Goal: Task Accomplishment & Management: Use online tool/utility

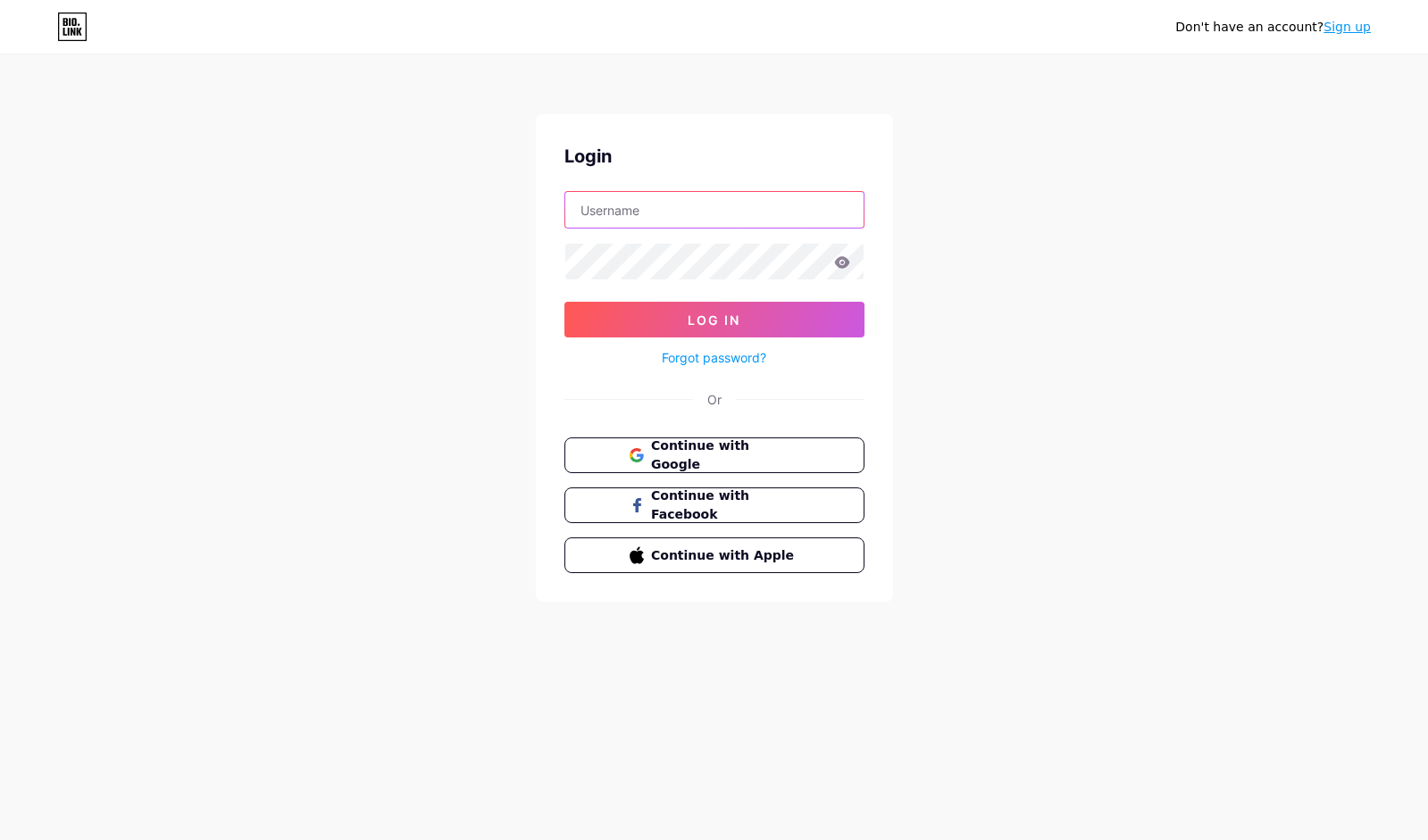
click at [641, 219] on input "text" at bounding box center [714, 209] width 298 height 36
type input "[DOMAIN_NAME][EMAIL_ADDRESS][DOMAIN_NAME]"
click at [1260, 532] on div "Don't have an account? Sign up Login [DOMAIN_NAME][EMAIL_ADDRESS][DOMAIN_NAME] …" at bounding box center [714, 330] width 1428 height 659
click at [740, 208] on input "[DOMAIN_NAME][EMAIL_ADDRESS][DOMAIN_NAME]" at bounding box center [714, 209] width 298 height 36
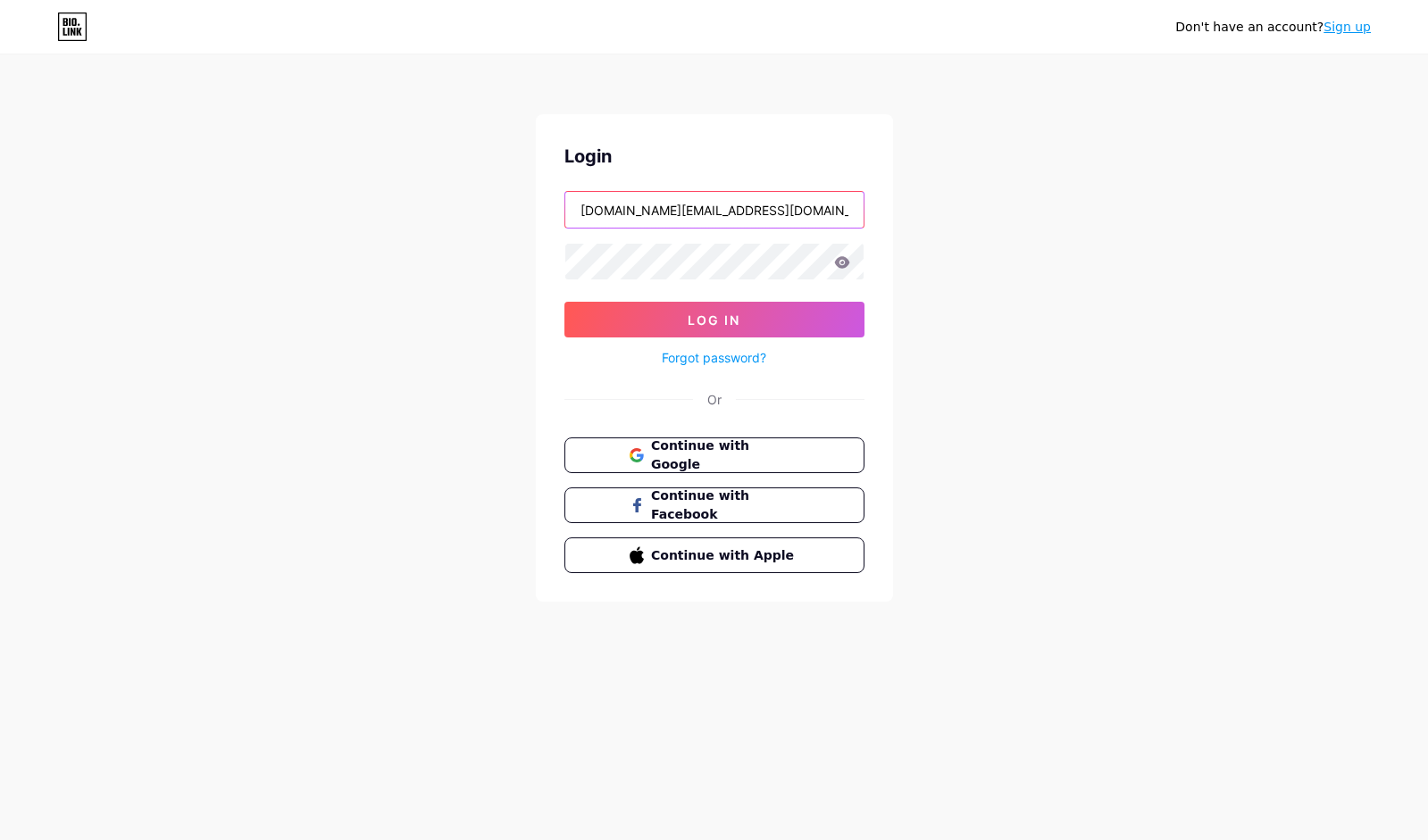
click at [740, 208] on input "[DOMAIN_NAME][EMAIL_ADDRESS][DOMAIN_NAME]" at bounding box center [714, 209] width 298 height 36
click at [1185, 306] on div "Don't have an account? Sign up Login [DOMAIN_NAME][EMAIL_ADDRESS][DOMAIN_NAME] …" at bounding box center [714, 330] width 1428 height 659
click at [737, 218] on input "[DOMAIN_NAME][EMAIL_ADDRESS][DOMAIN_NAME]" at bounding box center [714, 209] width 298 height 36
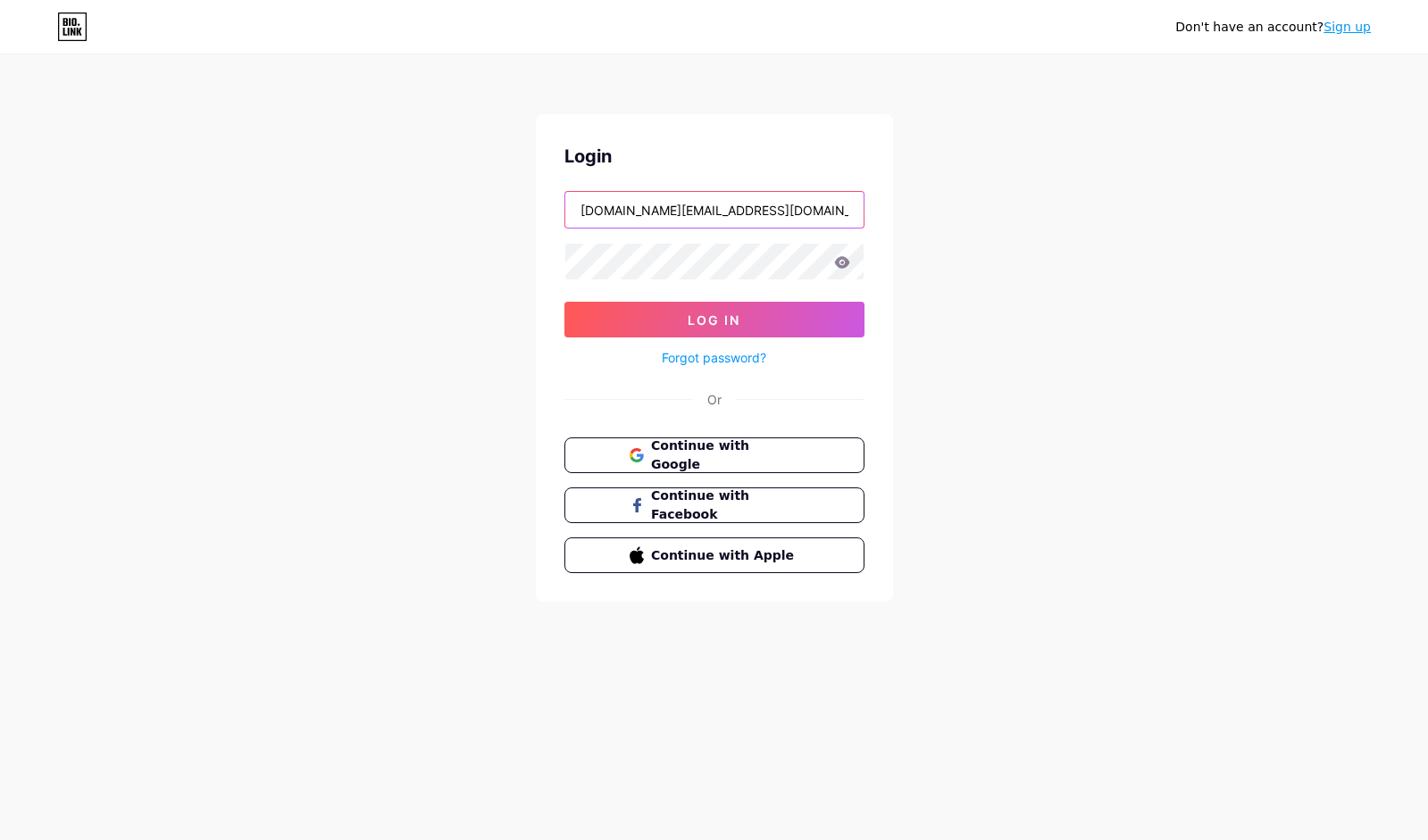
click at [737, 218] on input "[DOMAIN_NAME][EMAIL_ADDRESS][DOMAIN_NAME]" at bounding box center [714, 209] width 298 height 36
click at [686, 210] on input "text" at bounding box center [714, 209] width 298 height 36
type input "[DOMAIN_NAME][EMAIL_ADDRESS][DOMAIN_NAME]"
click at [699, 361] on link "Forgot password?" at bounding box center [714, 357] width 105 height 19
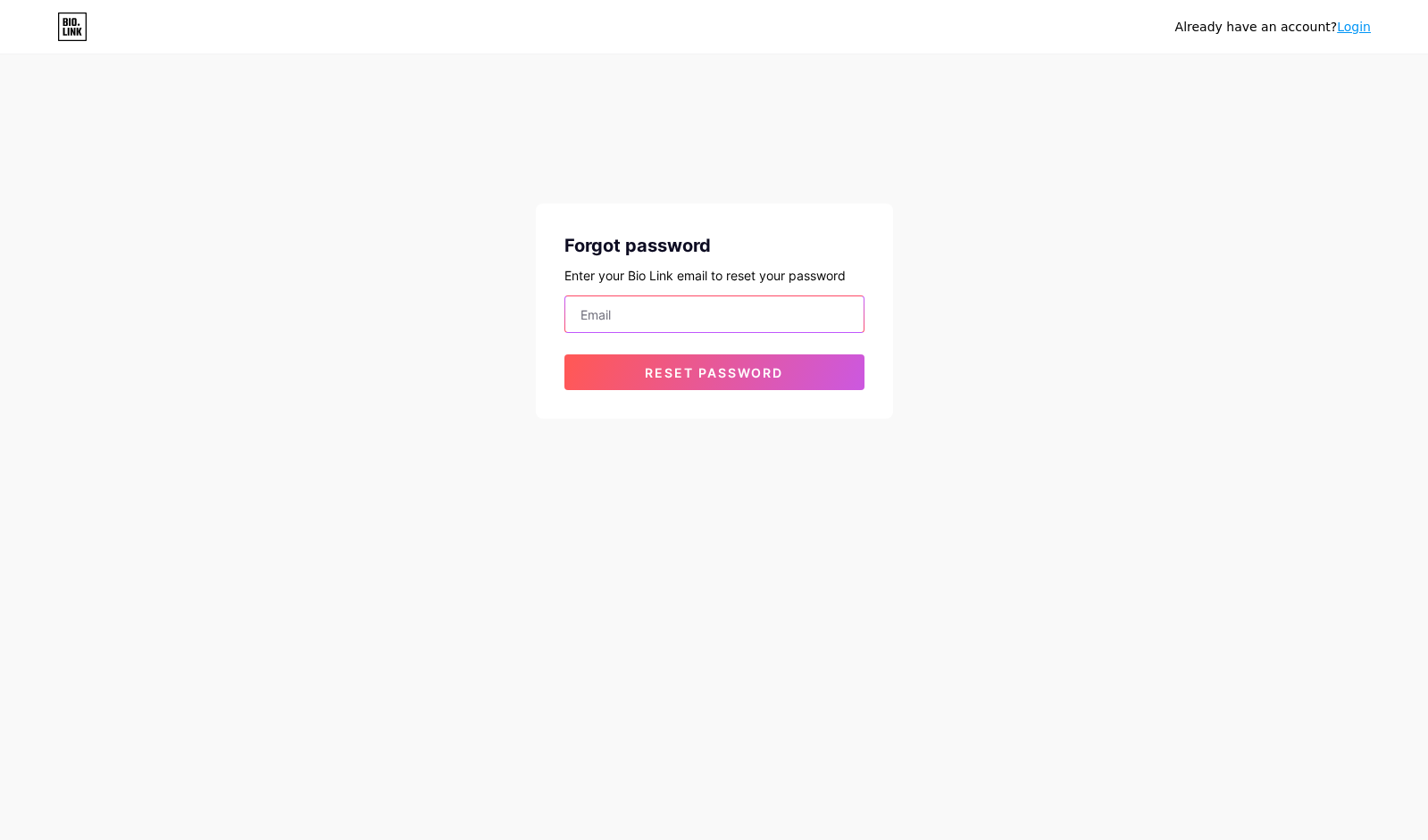
click at [653, 330] on input "email" at bounding box center [714, 314] width 298 height 36
type input "[DOMAIN_NAME][EMAIL_ADDRESS][DOMAIN_NAME]"
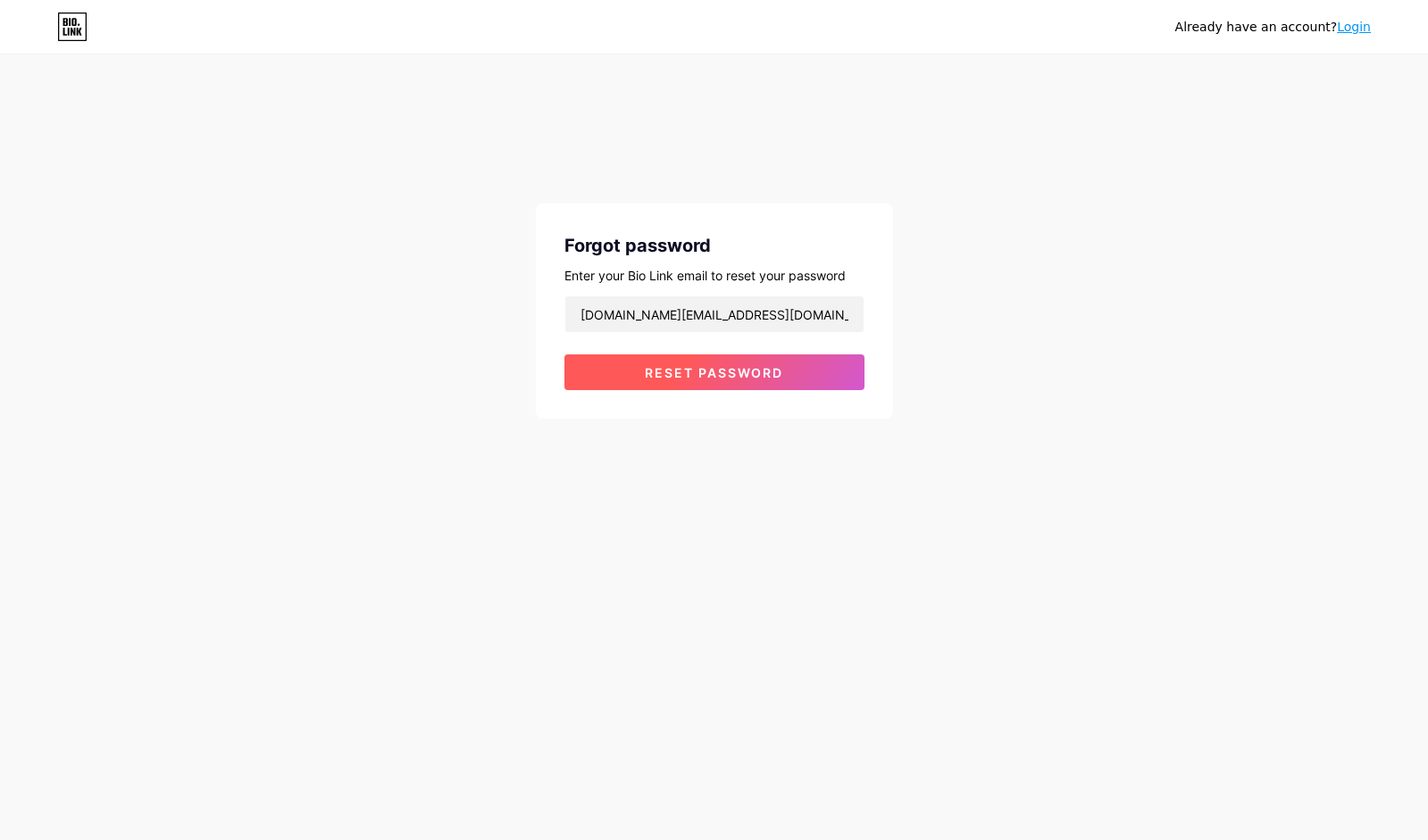
click at [641, 373] on button "Reset password" at bounding box center [714, 373] width 300 height 36
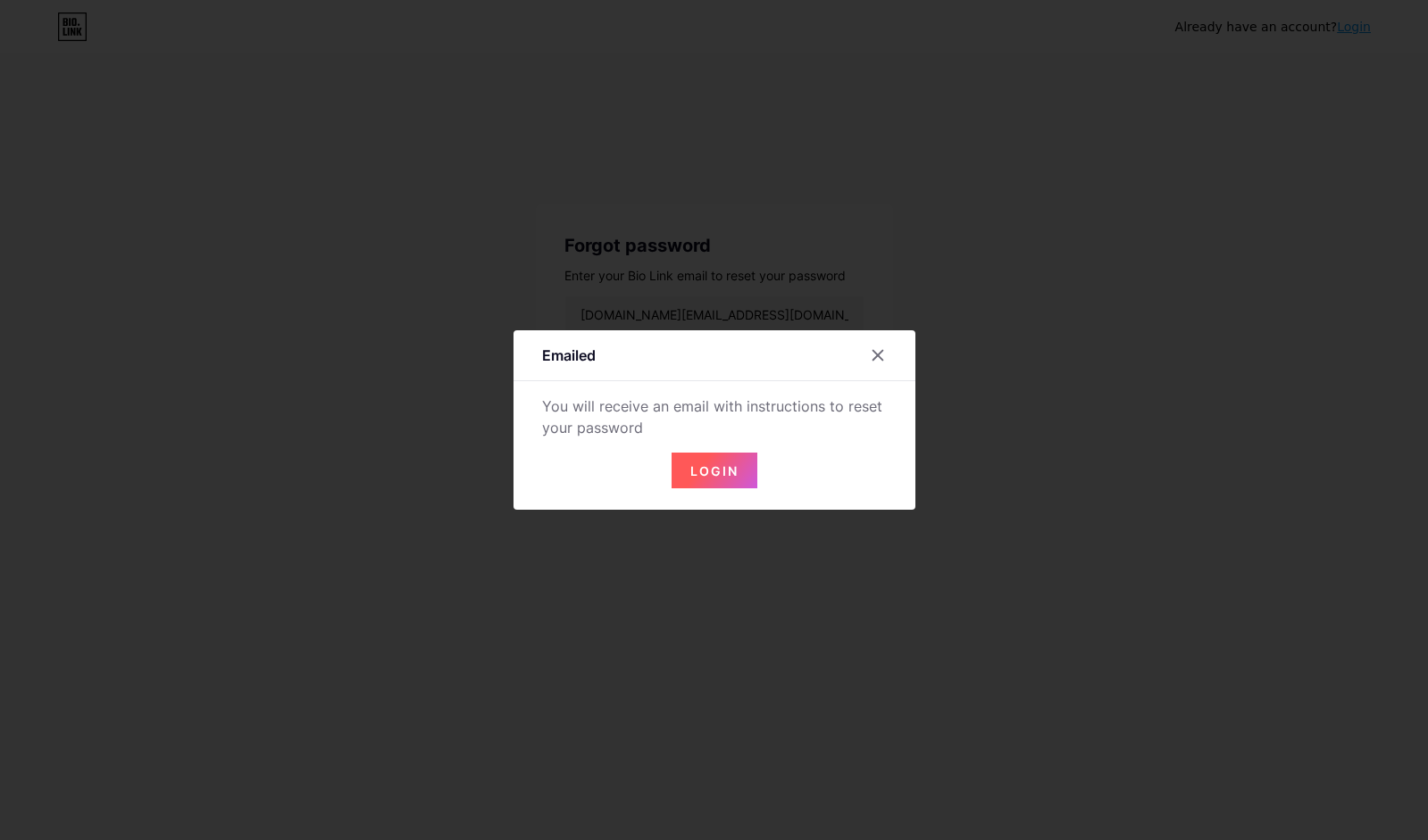
click at [706, 473] on span "Login" at bounding box center [714, 471] width 48 height 16
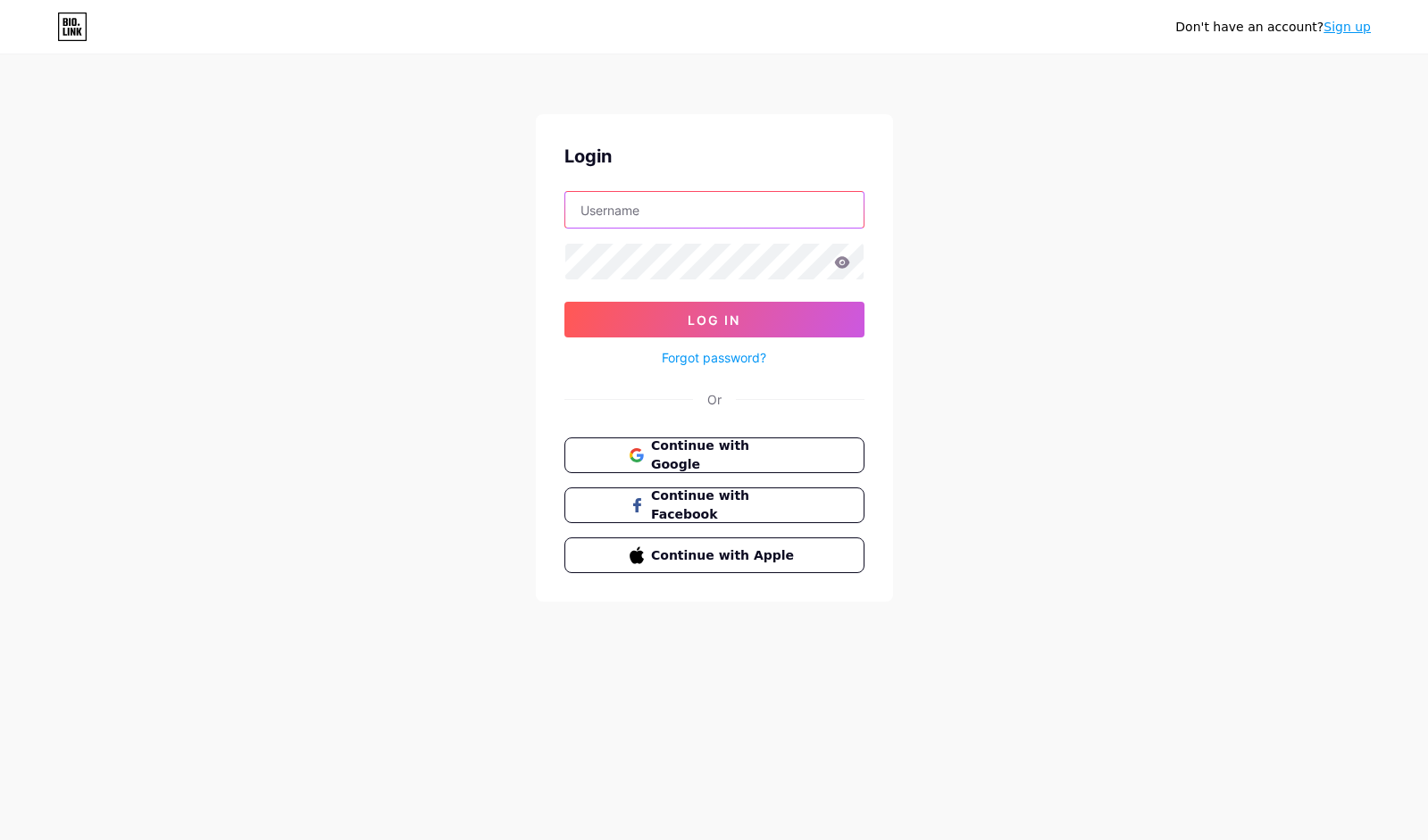
click at [636, 215] on input "text" at bounding box center [714, 209] width 298 height 36
type input "[DOMAIN_NAME][EMAIL_ADDRESS][DOMAIN_NAME]"
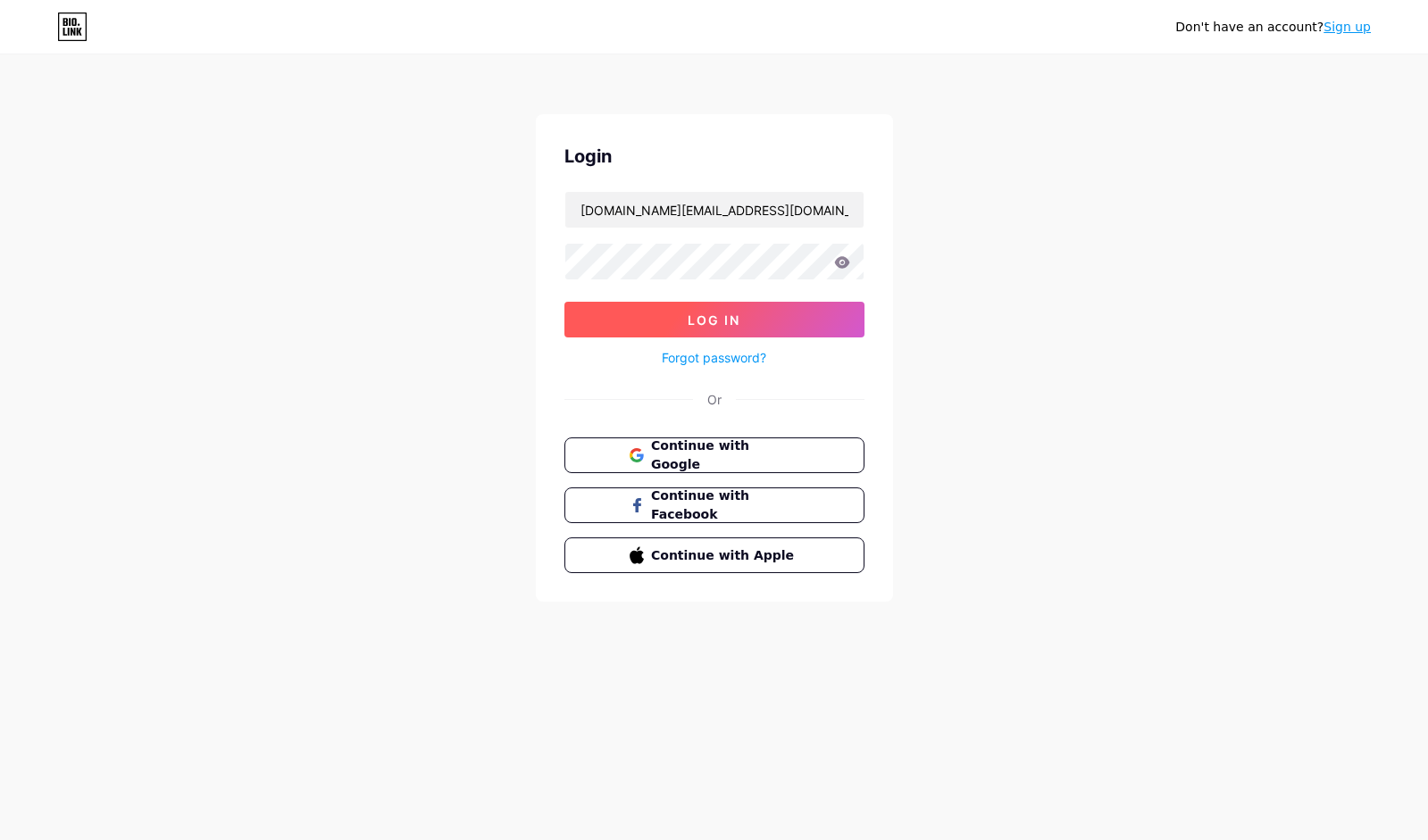
click at [679, 325] on button "Log In" at bounding box center [714, 320] width 300 height 36
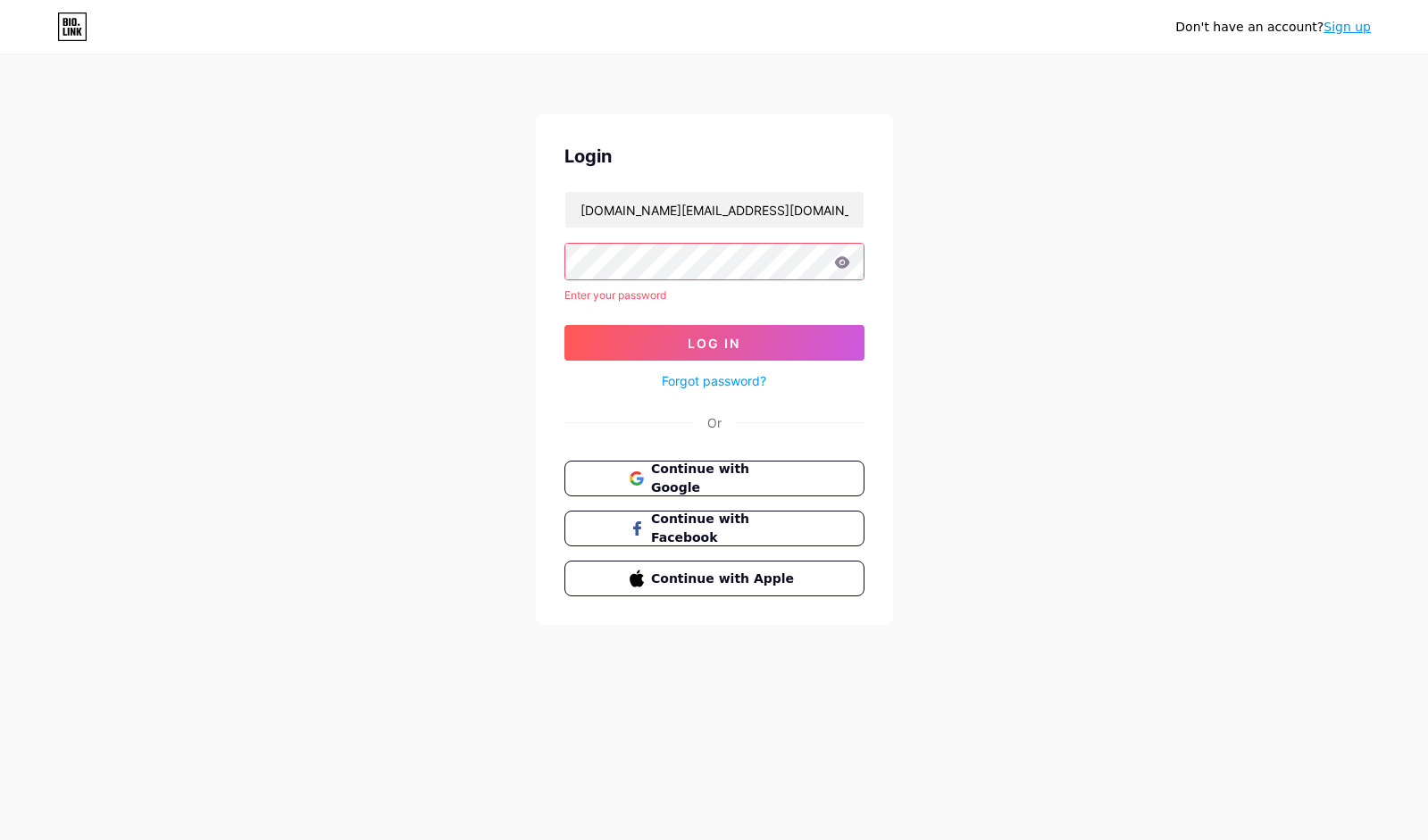
click at [708, 376] on link "Forgot password?" at bounding box center [714, 380] width 105 height 19
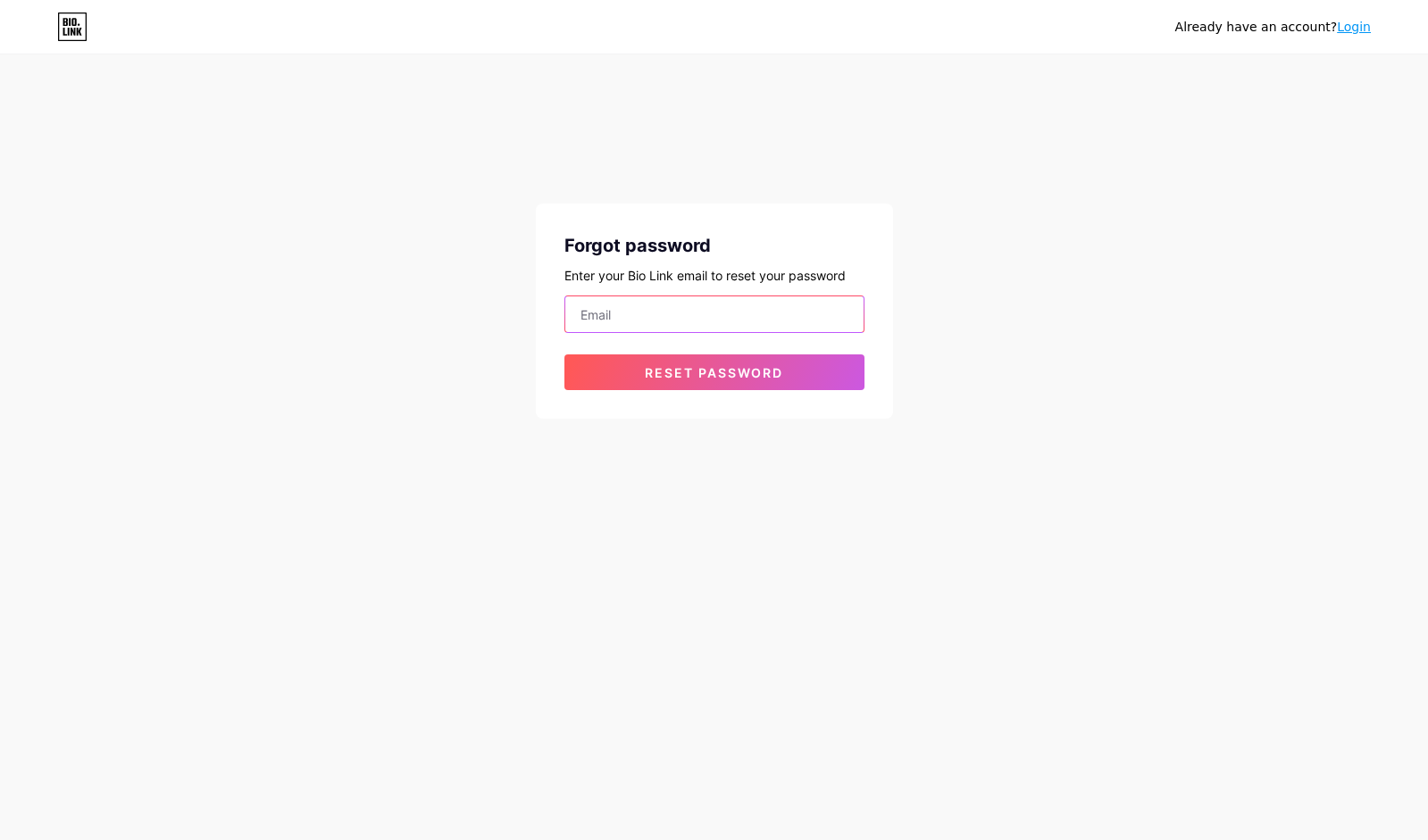
click at [611, 310] on input "email" at bounding box center [714, 314] width 298 height 36
type input "[DOMAIN_NAME][EMAIL_ADDRESS][DOMAIN_NAME]"
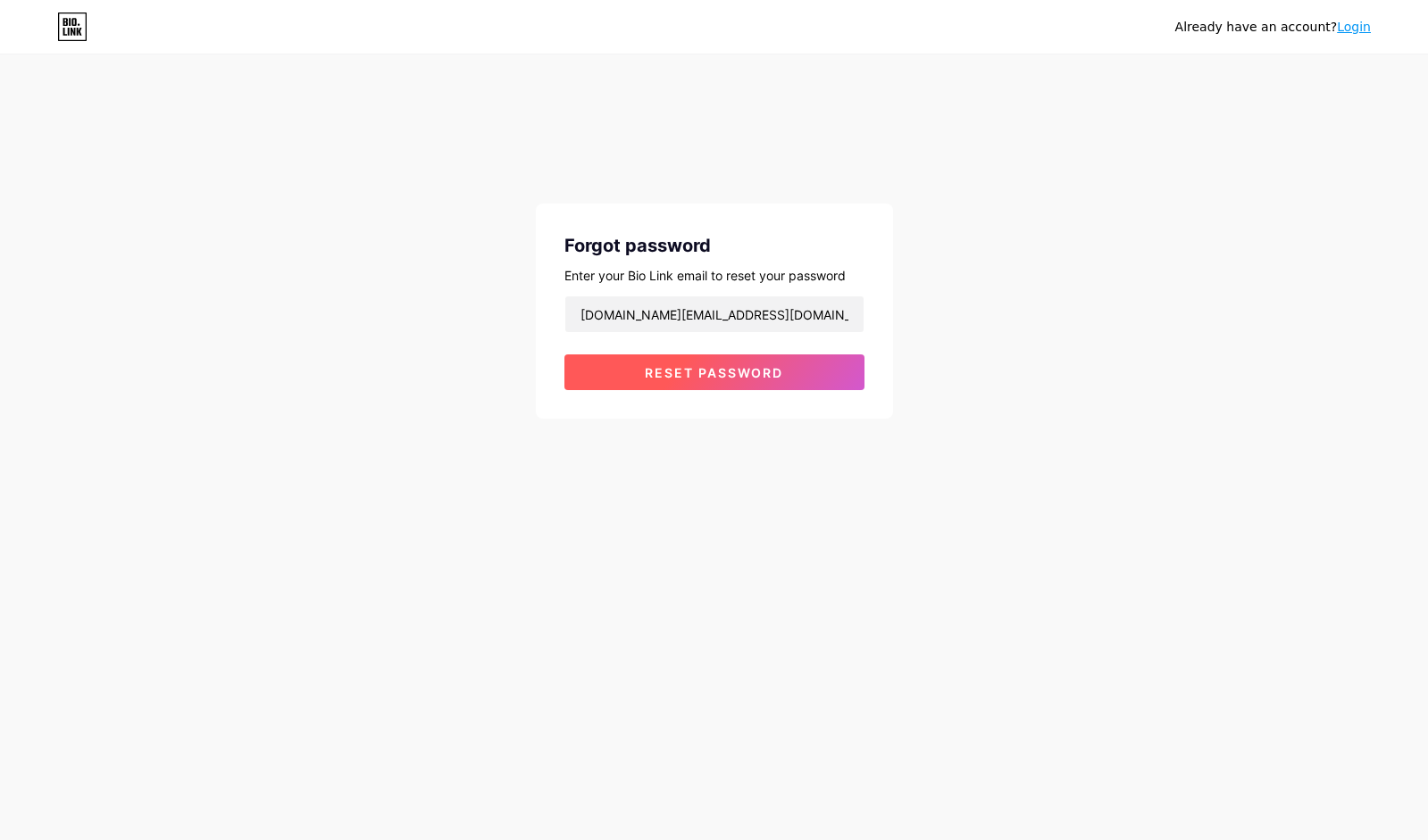
click at [655, 374] on span "Reset password" at bounding box center [714, 374] width 139 height 16
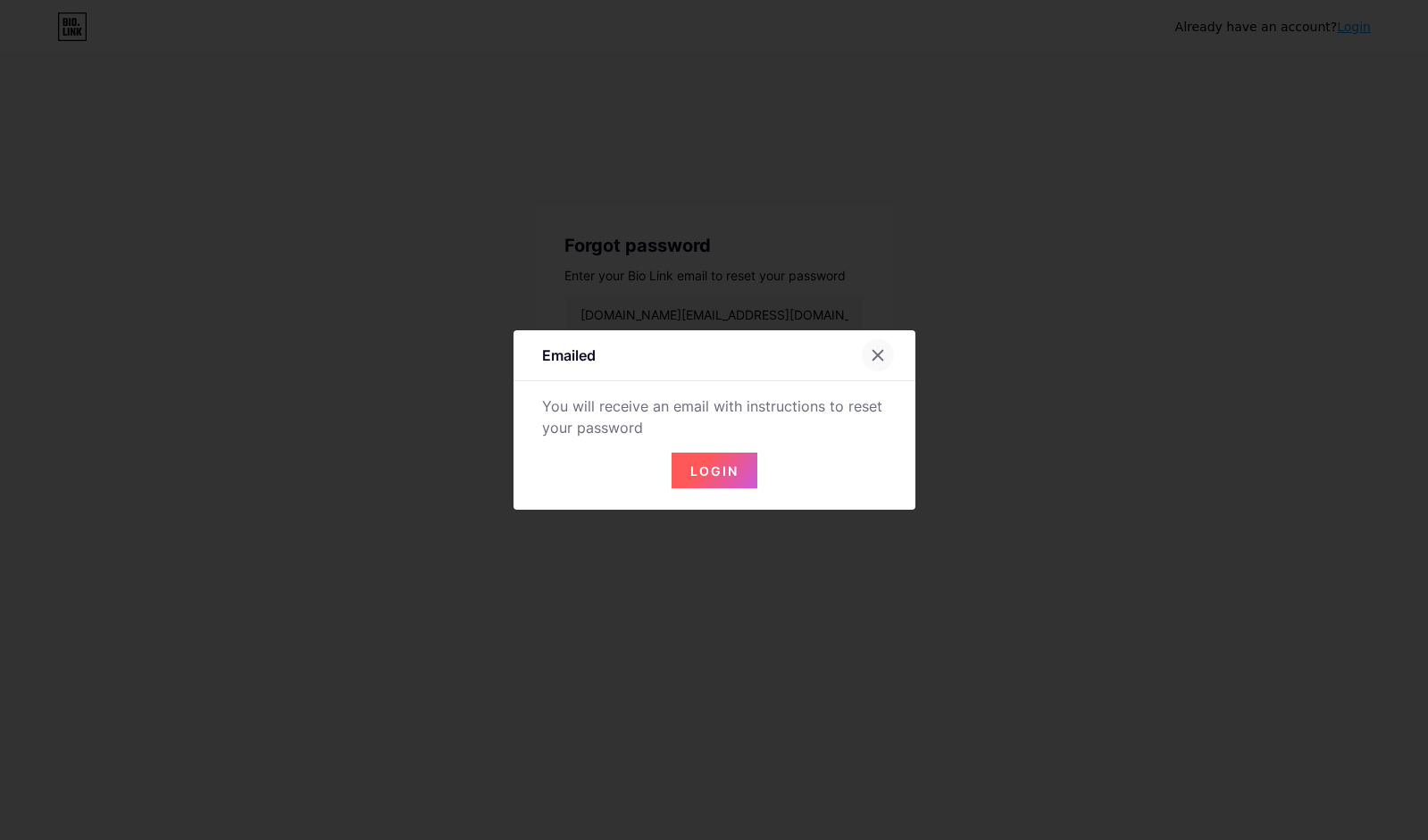
click at [875, 352] on icon at bounding box center [878, 355] width 15 height 15
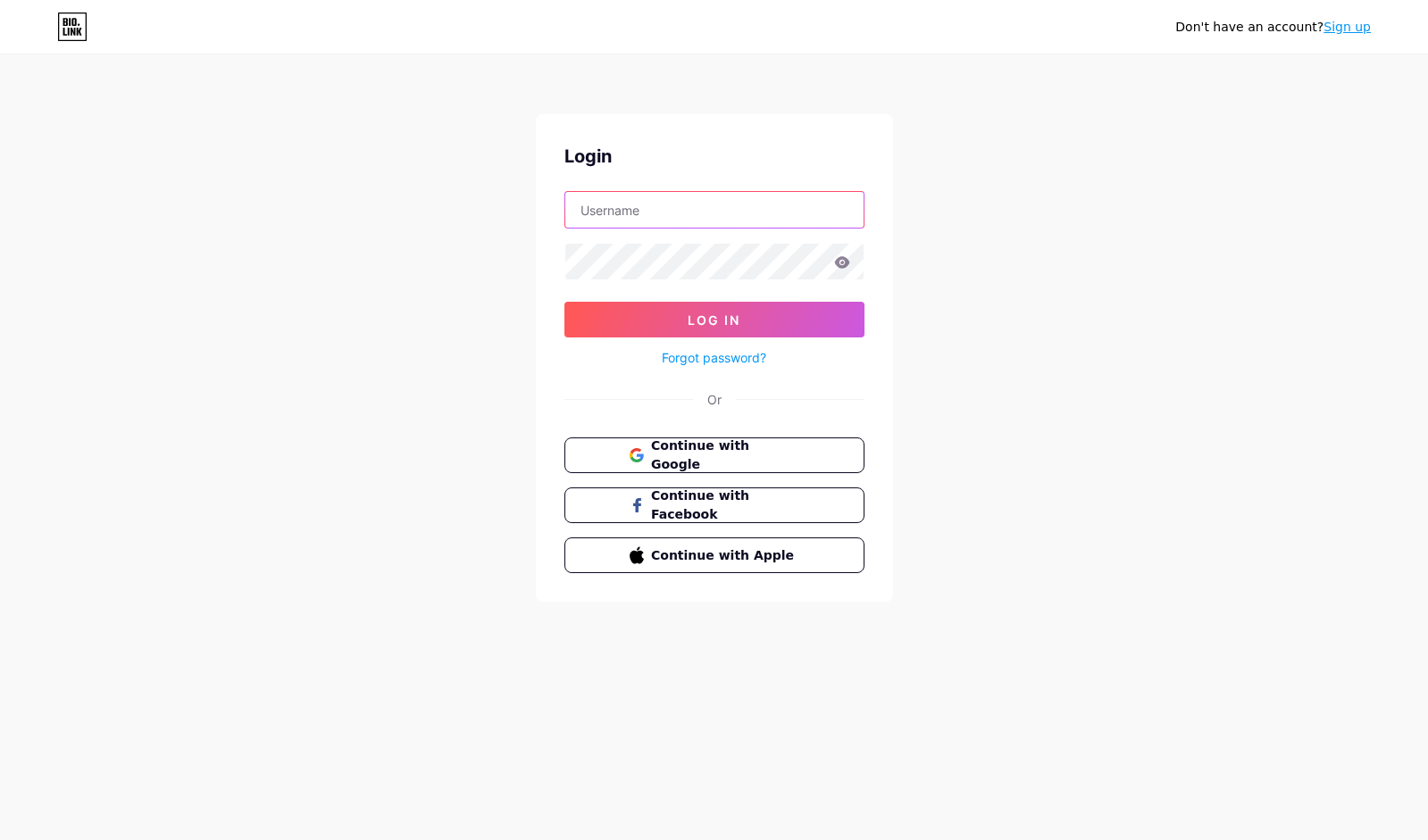
click at [656, 215] on input "text" at bounding box center [714, 209] width 298 height 36
type input "[EMAIL_ADDRESS][DOMAIN_NAME]"
click at [728, 364] on link "Forgot password?" at bounding box center [714, 357] width 105 height 19
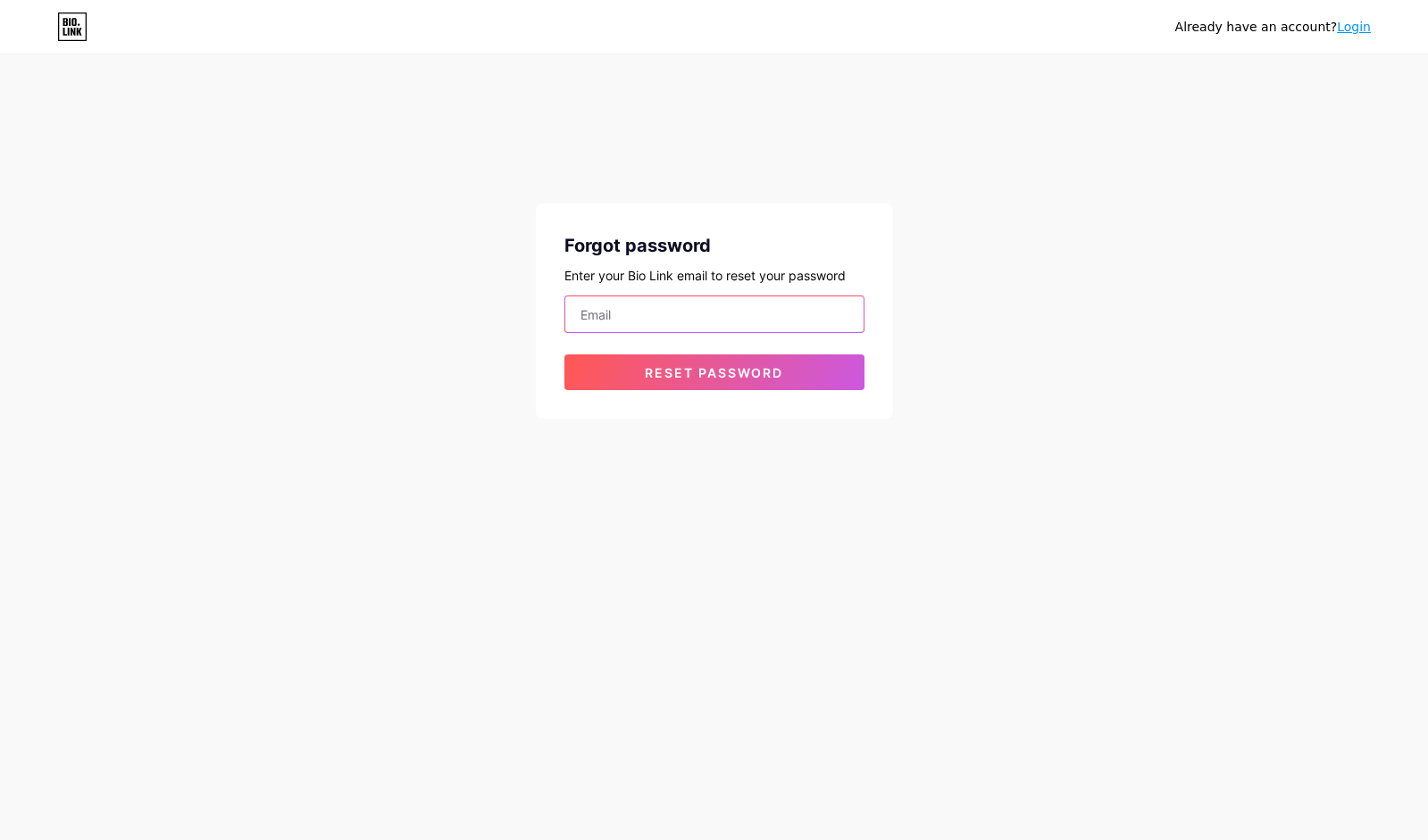
click at [663, 314] on input "email" at bounding box center [714, 314] width 298 height 36
type input "[EMAIL_ADDRESS][DOMAIN_NAME]"
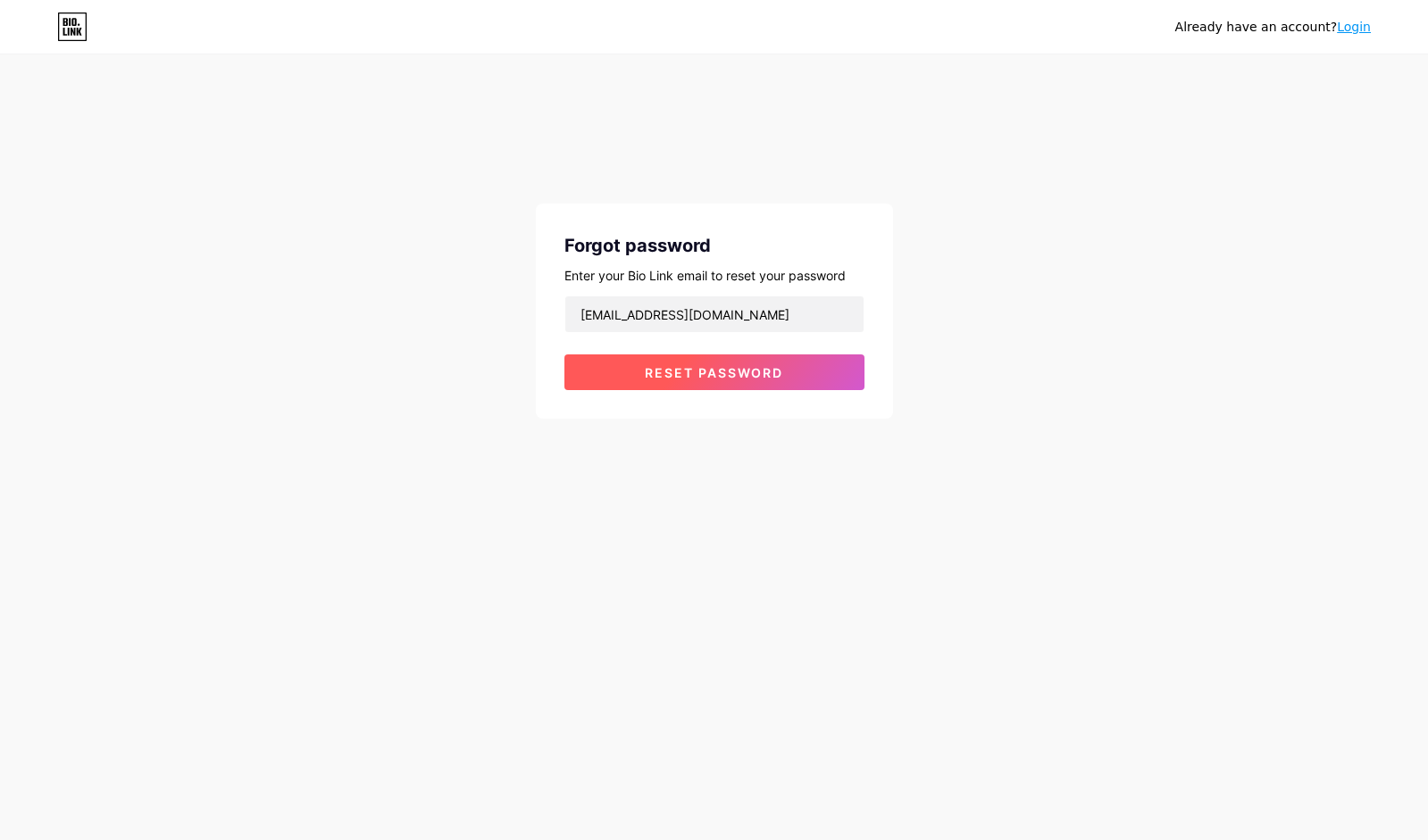
click at [671, 381] on button "Reset password" at bounding box center [714, 373] width 300 height 36
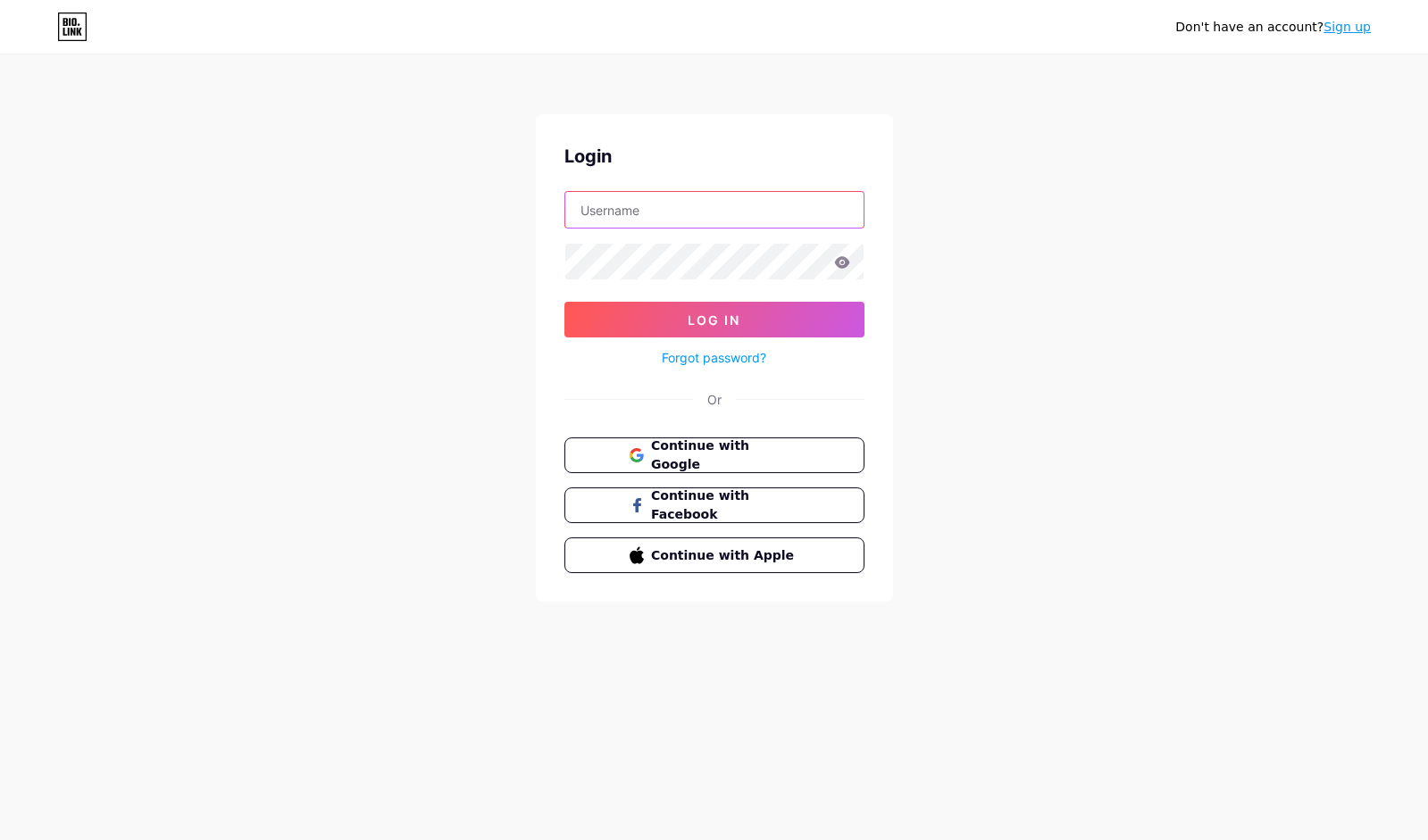
click at [641, 208] on input "text" at bounding box center [714, 209] width 298 height 36
type input "[DOMAIN_NAME][EMAIL_ADDRESS][DOMAIN_NAME]"
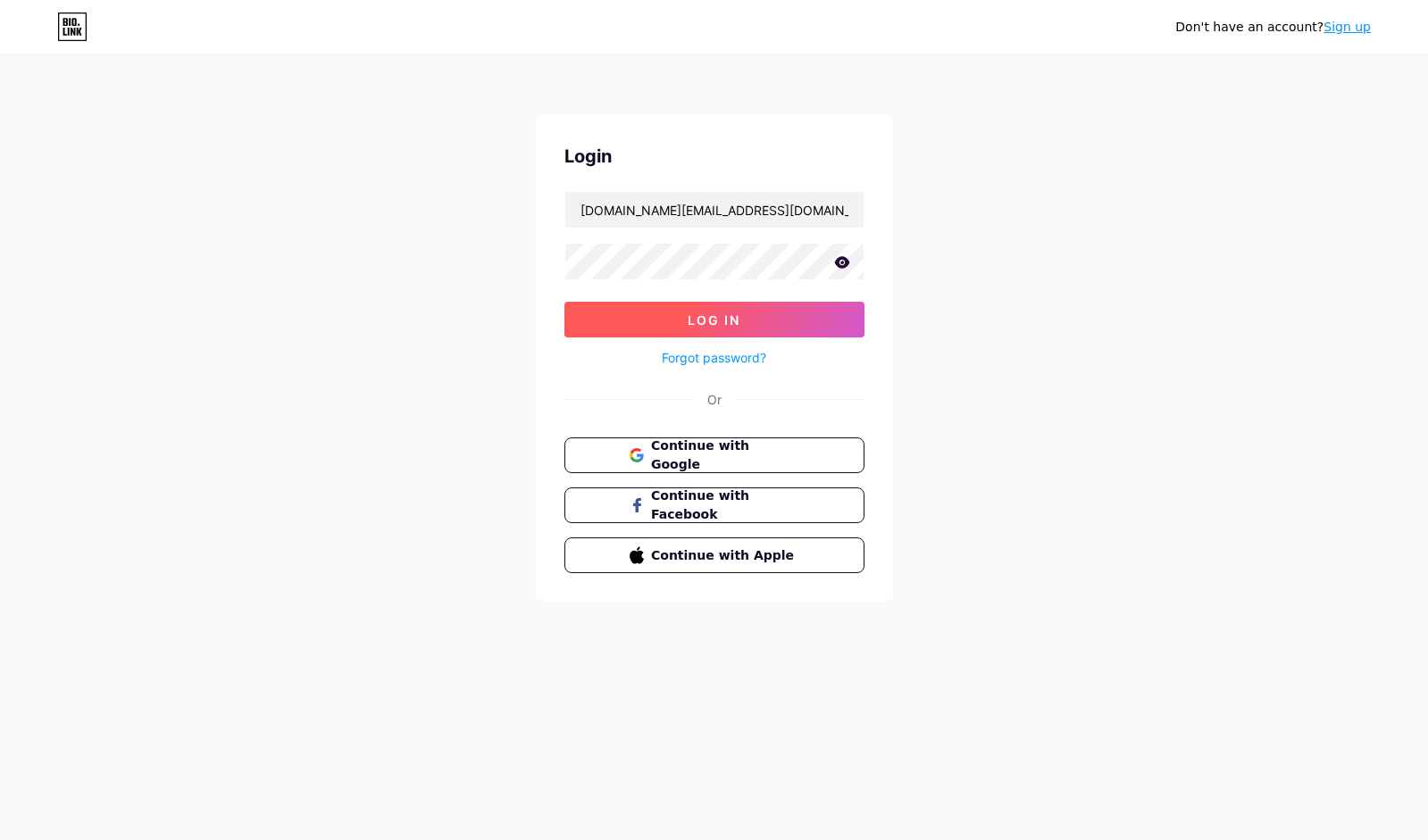
click at [638, 325] on button "Log In" at bounding box center [714, 320] width 300 height 36
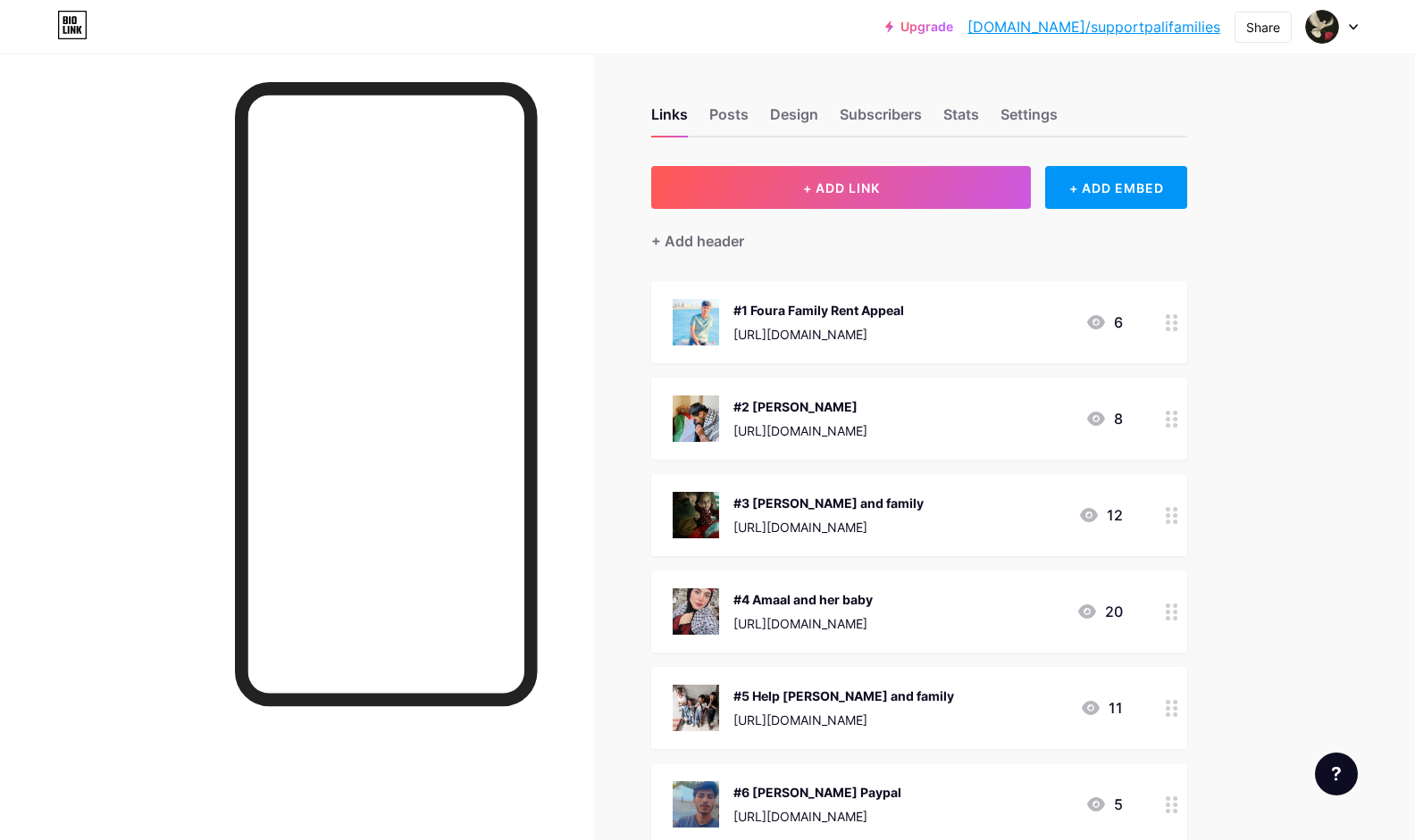
click at [530, 389] on div at bounding box center [385, 394] width 302 height 624
click at [875, 174] on button "+ ADD LINK" at bounding box center [841, 188] width 379 height 43
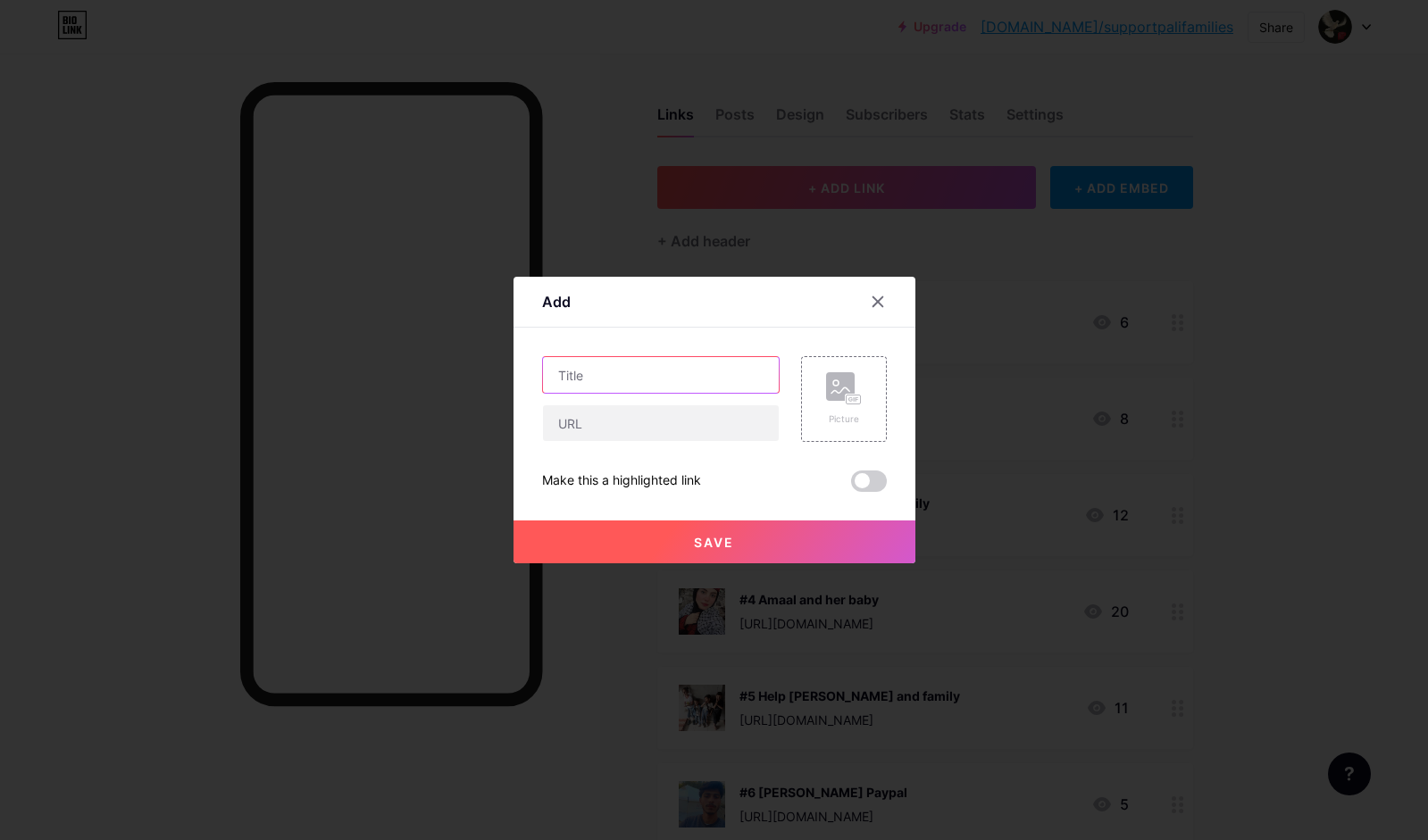
click at [592, 376] on input "text" at bounding box center [660, 375] width 236 height 36
type input "Help family in [GEOGRAPHIC_DATA]!"
click at [599, 418] on input "text" at bounding box center [660, 423] width 236 height 36
paste input "[URL][DOMAIN_NAME]"
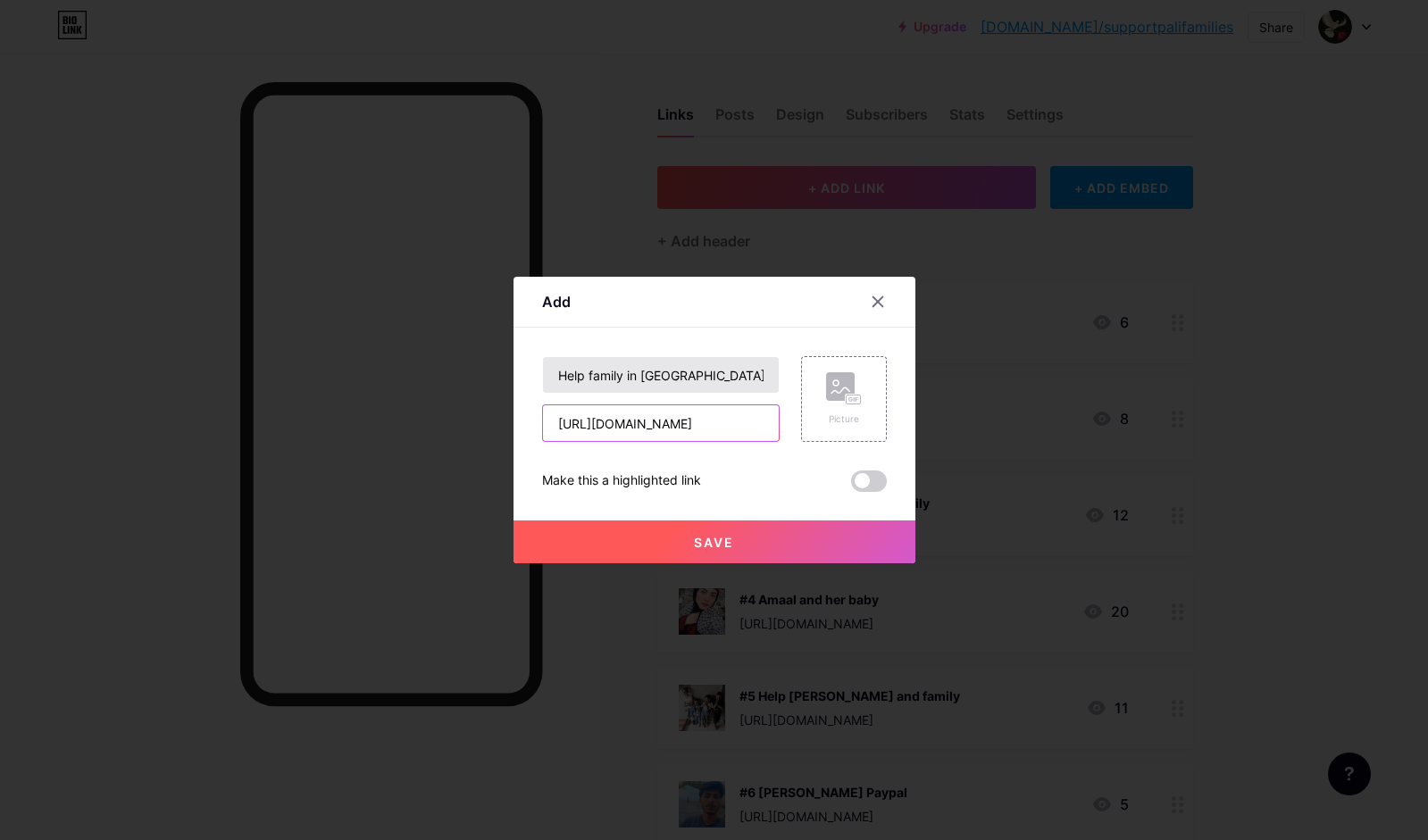
type input "[URL][DOMAIN_NAME]"
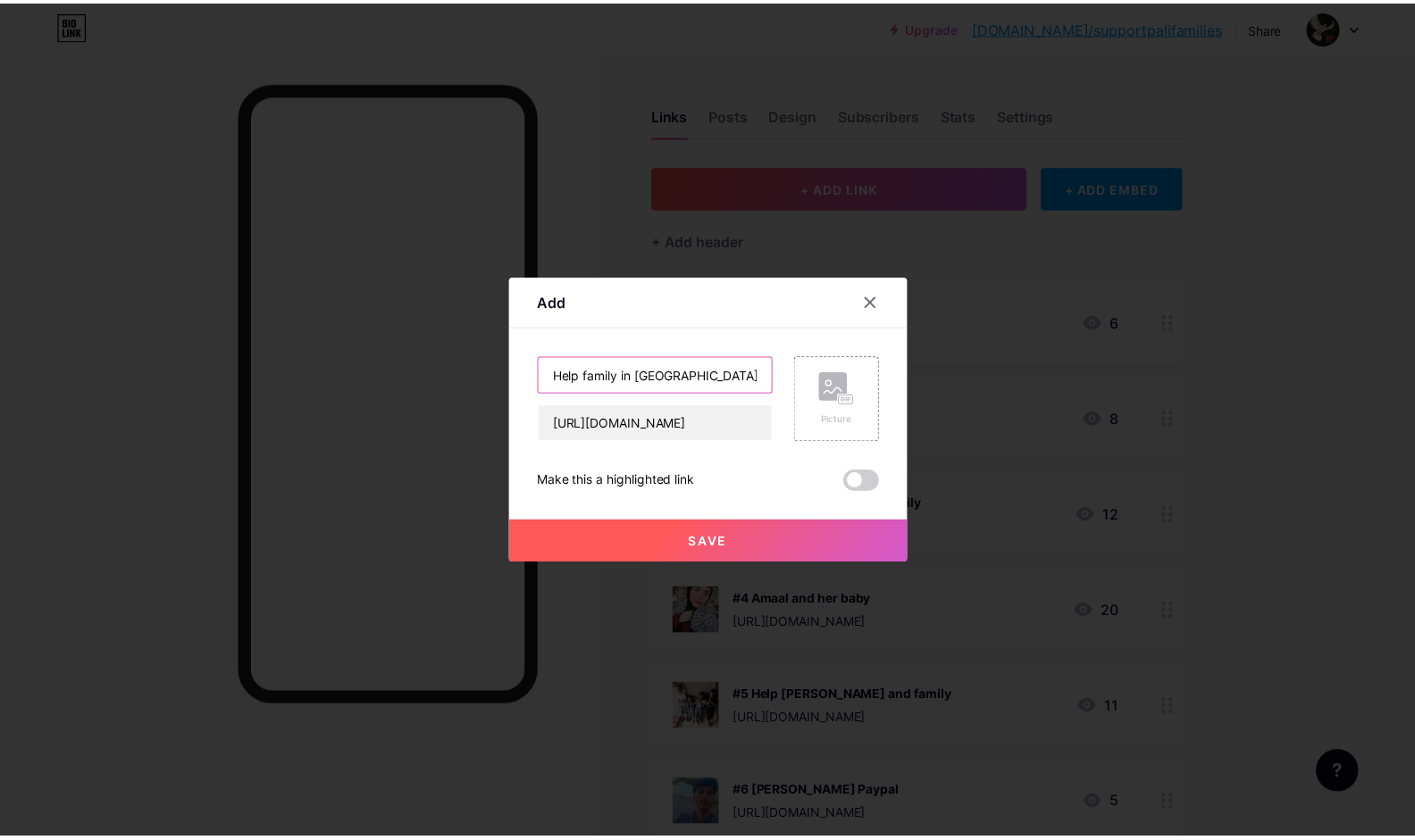
scroll to position [0, 0]
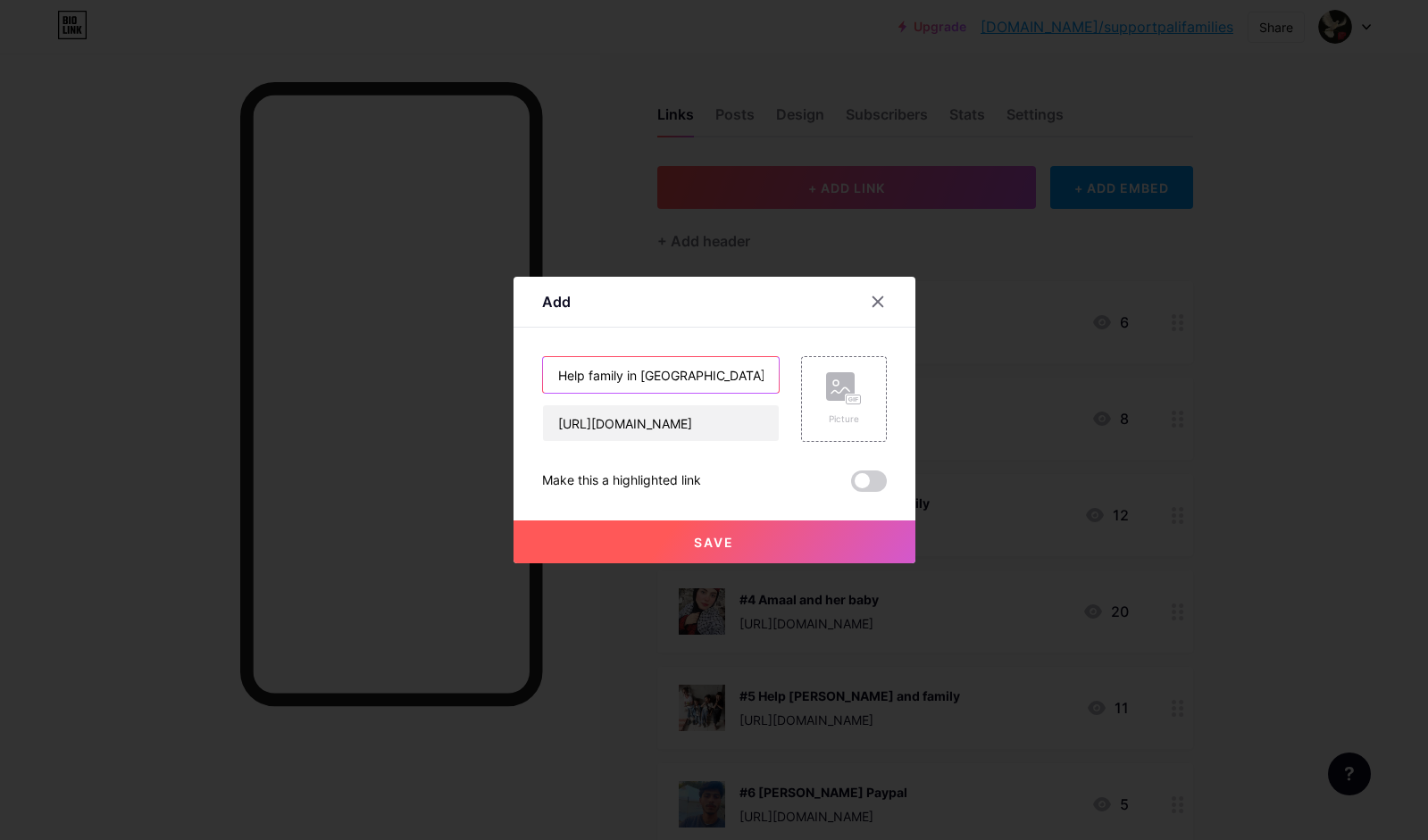
click at [558, 373] on input "Help family in [GEOGRAPHIC_DATA]!" at bounding box center [660, 375] width 236 height 36
type input "#13 Help family in [GEOGRAPHIC_DATA]!"
click at [682, 546] on button "Save" at bounding box center [714, 542] width 402 height 43
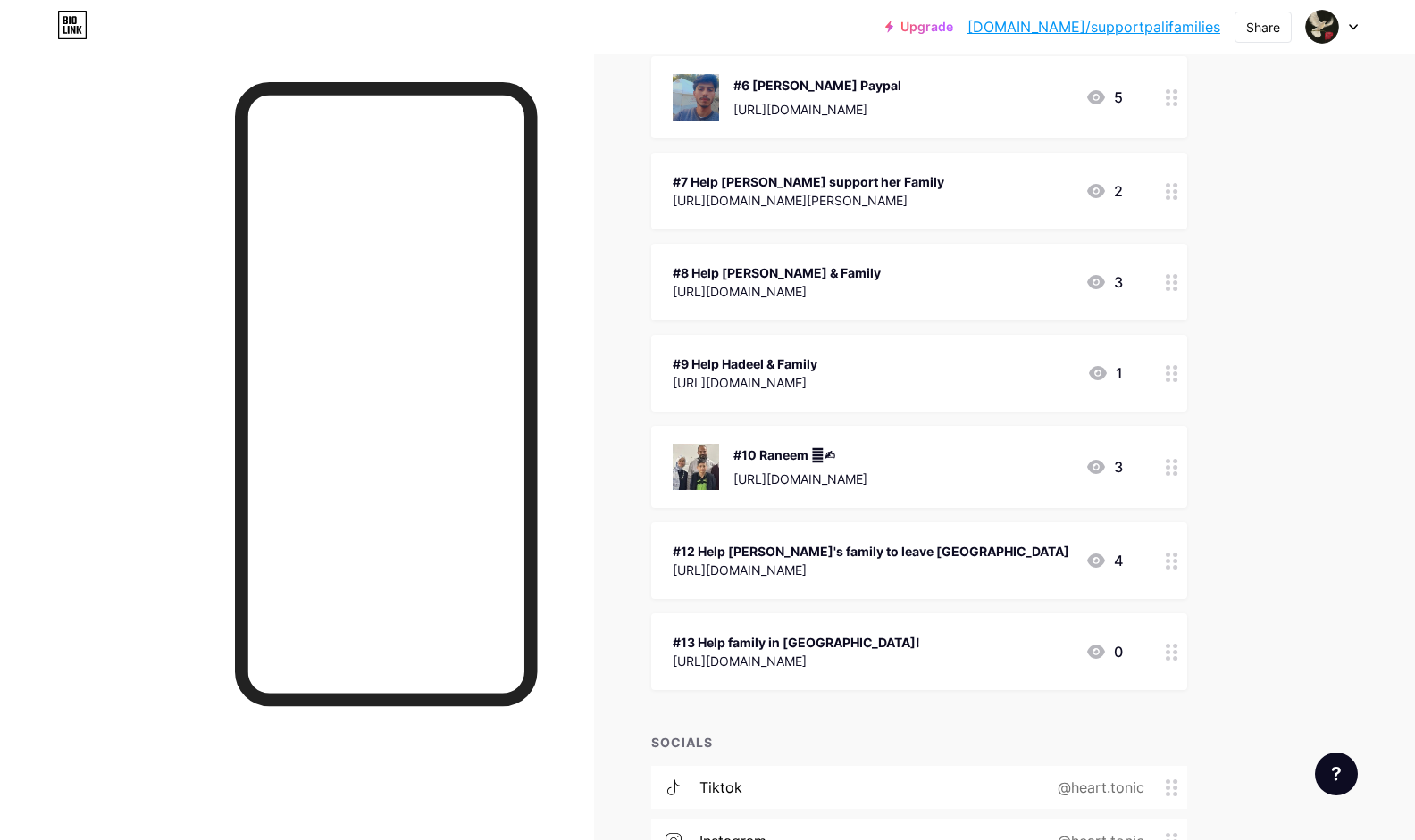
scroll to position [715, 0]
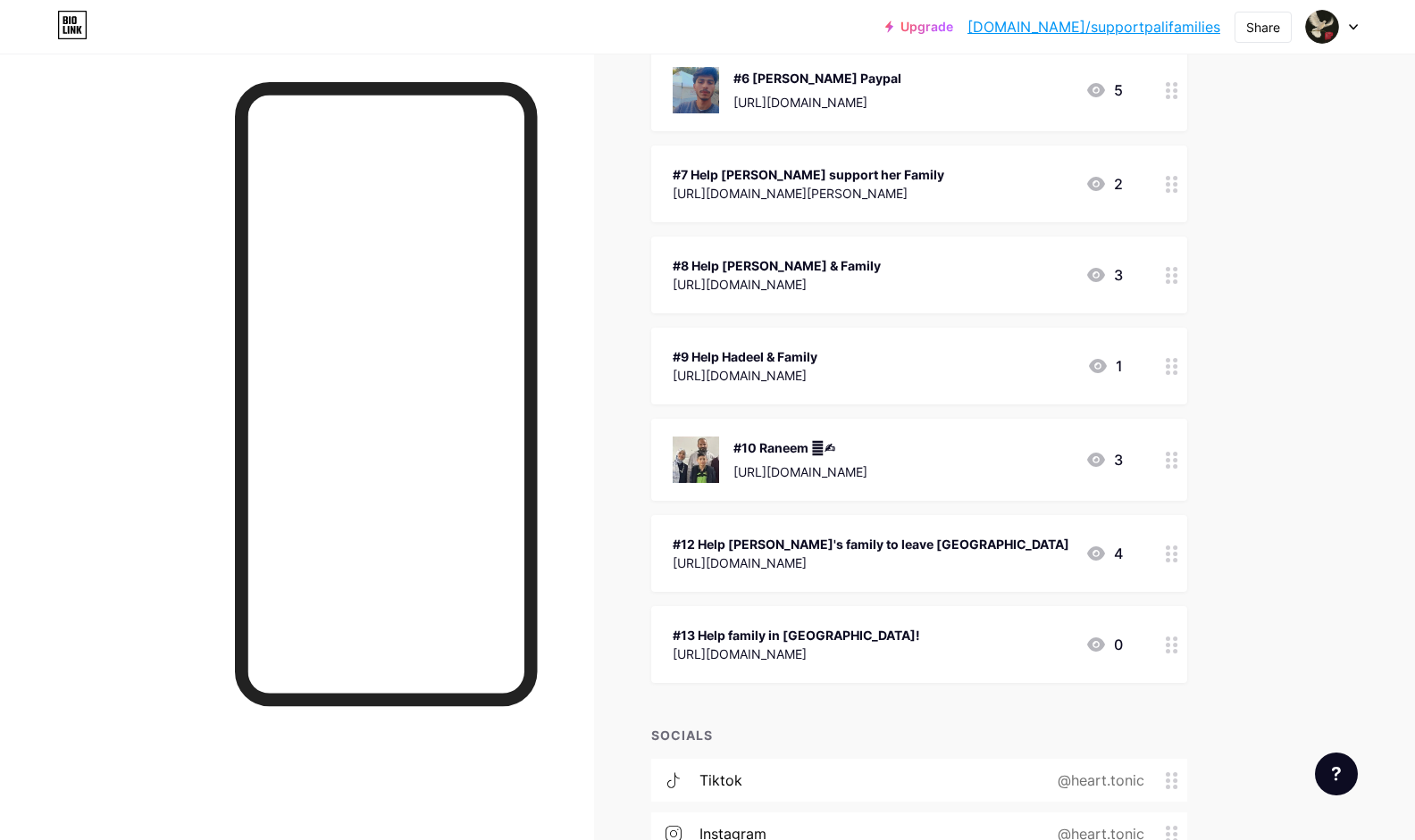
click at [876, 554] on div "[URL][DOMAIN_NAME]" at bounding box center [871, 562] width 397 height 19
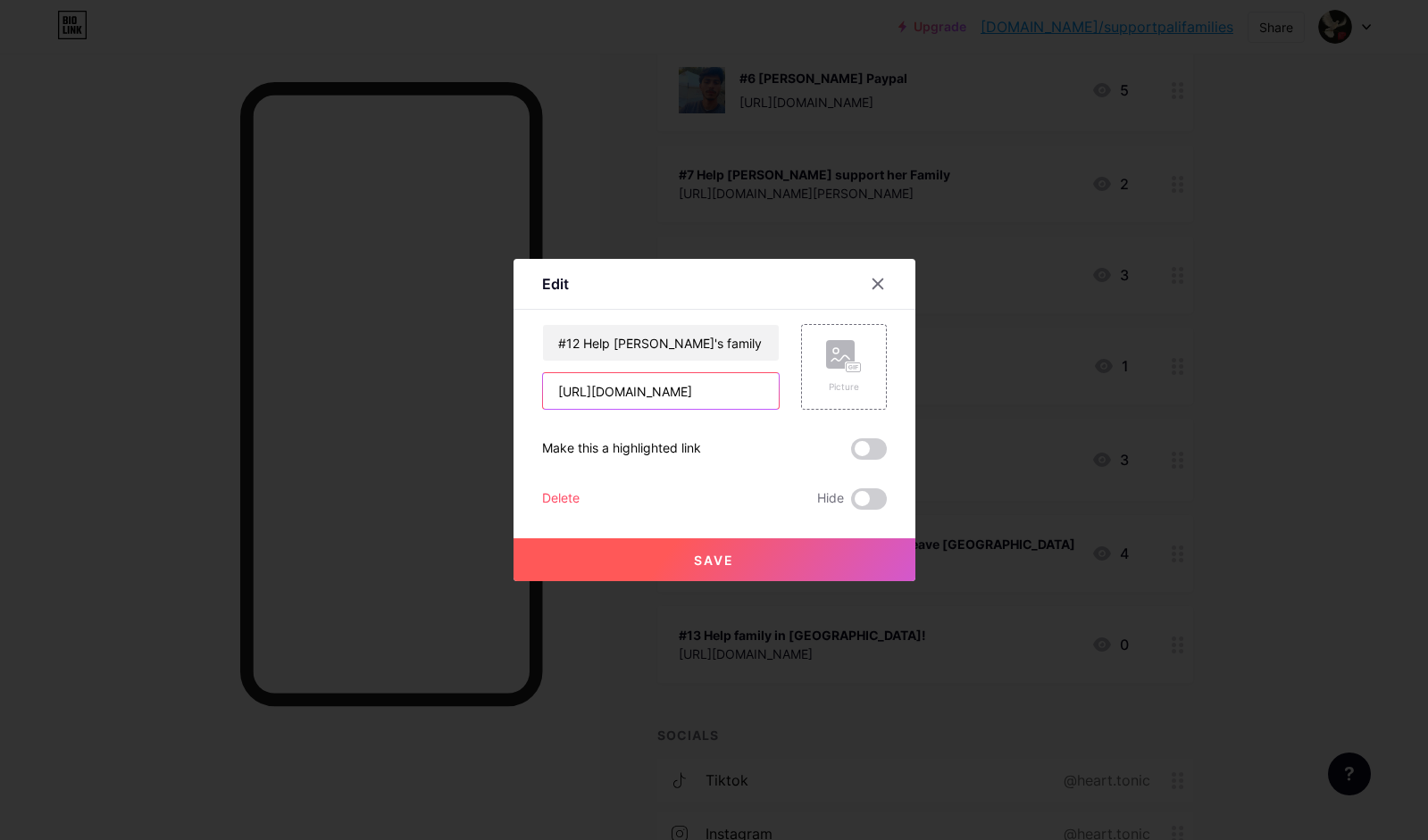
click at [634, 382] on input "[URL][DOMAIN_NAME]" at bounding box center [660, 391] width 236 height 36
click at [634, 384] on input "[URL][DOMAIN_NAME]" at bounding box center [660, 391] width 236 height 36
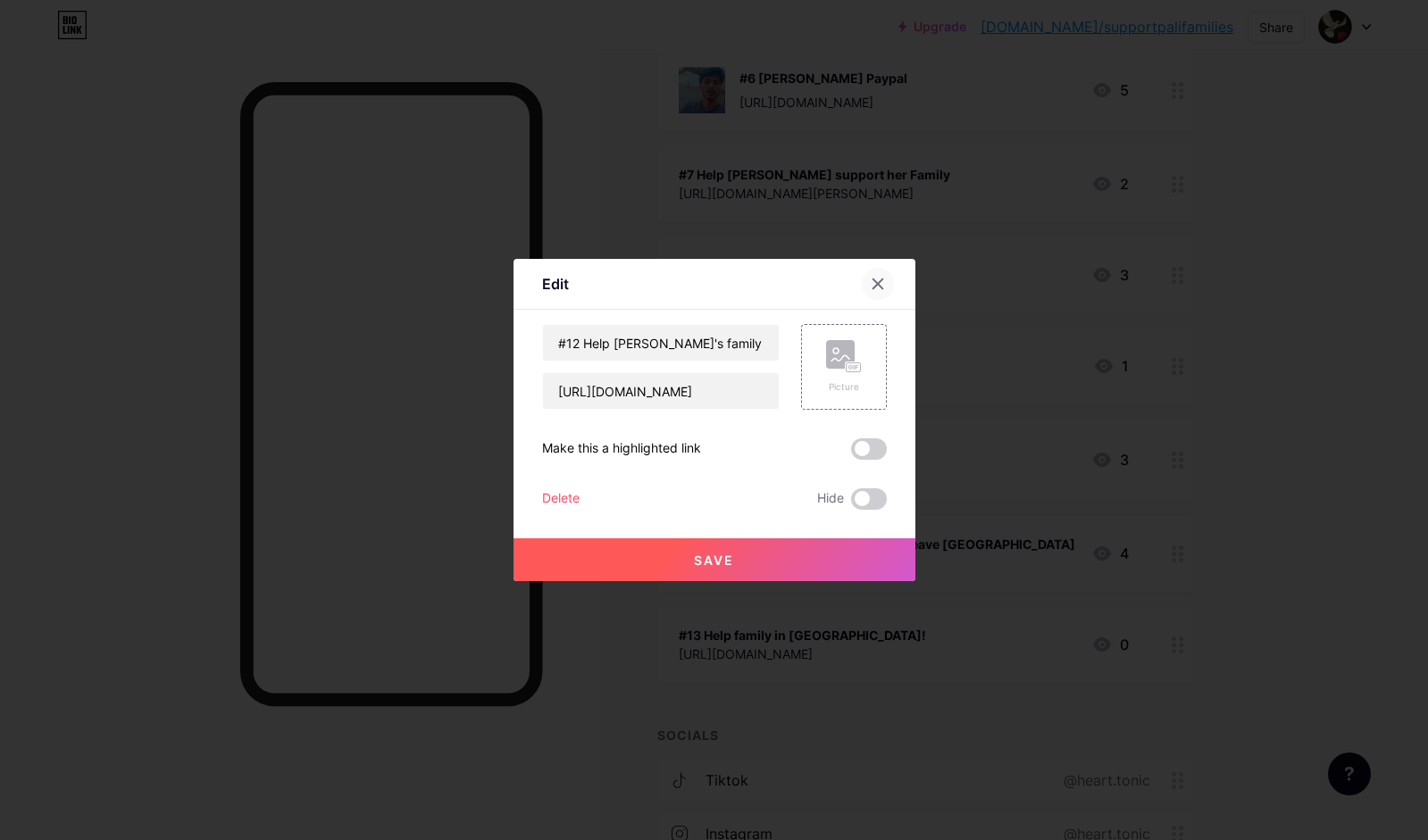
click at [877, 290] on icon at bounding box center [878, 284] width 15 height 15
